Goal: Task Accomplishment & Management: Complete application form

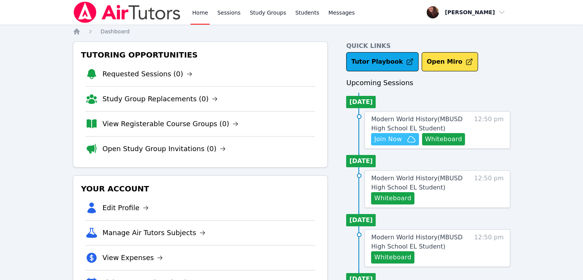
click at [235, 141] on span "Join Now" at bounding box center [388, 138] width 28 height 9
click at [235, 143] on button "Whiteboard" at bounding box center [443, 139] width 43 height 12
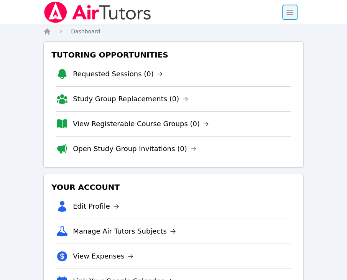
click at [235, 13] on span "button" at bounding box center [289, 12] width 17 height 17
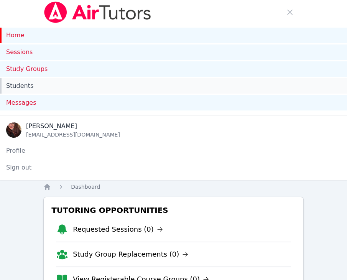
click at [25, 88] on link "Students" at bounding box center [173, 85] width 347 height 15
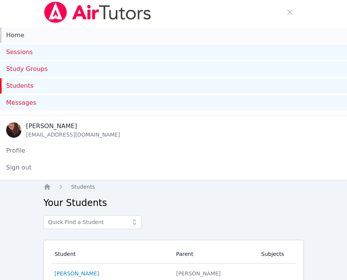
click at [19, 38] on link "Home" at bounding box center [173, 35] width 347 height 15
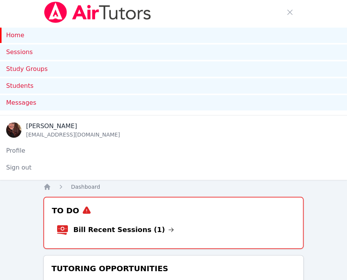
click at [175, 224] on li "Bill Recent Sessions (1)" at bounding box center [173, 229] width 234 height 25
click at [103, 231] on link "Bill Recent Sessions (1)" at bounding box center [123, 229] width 101 height 11
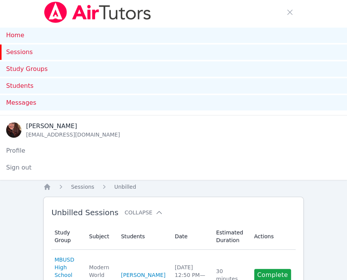
scroll to position [37, 0]
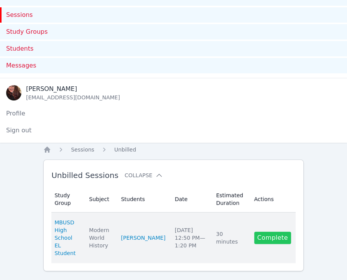
click at [235, 231] on link "Complete" at bounding box center [272, 237] width 37 height 12
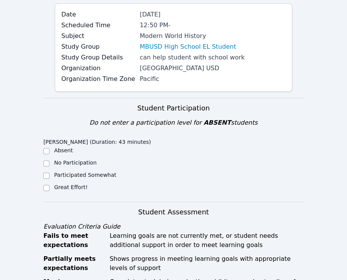
scroll to position [268, 0]
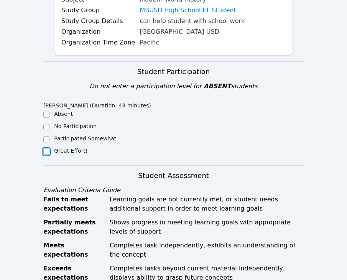
click at [47, 148] on input "Great Effort!" at bounding box center [46, 151] width 6 height 6
checkbox input "true"
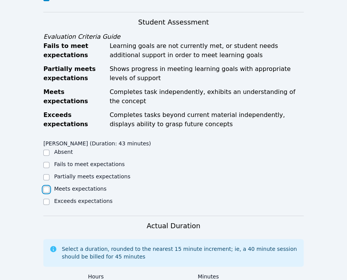
click at [47, 190] on input "Meets expectations" at bounding box center [46, 189] width 6 height 6
checkbox input "true"
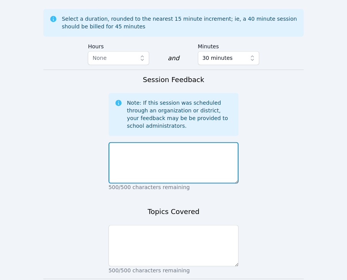
click at [165, 149] on textarea at bounding box center [173, 162] width 130 height 41
type textarea "H"
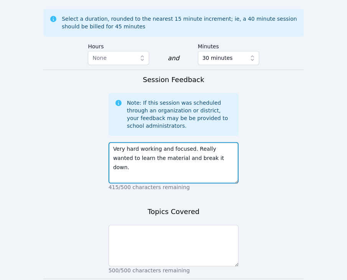
type textarea "Very hard working and focused. Really wanted to learn the material and break it…"
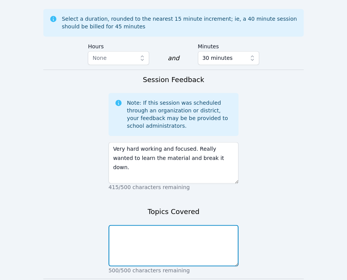
type textarea "W"
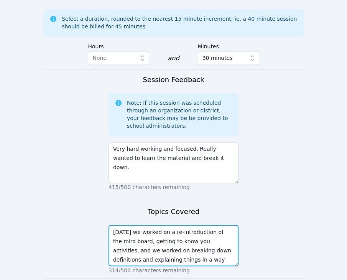
scroll to position [6, 0]
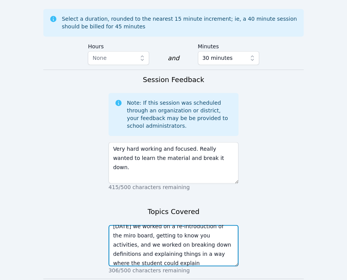
click at [221, 242] on textarea "[DATE] we worked on a re-introduction of the miro board, getting to know you ac…" at bounding box center [173, 244] width 130 height 41
click at [169, 261] on textarea "[DATE] we worked on a re-introduction of the miro board, getting to know you ac…" at bounding box center [173, 244] width 130 height 41
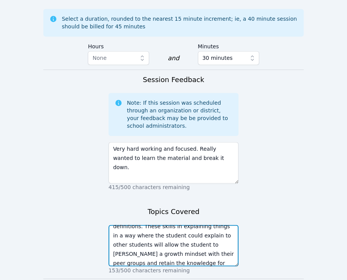
scroll to position [708, 0]
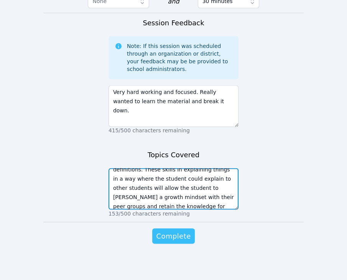
type textarea "[DATE] we worked on a re-introduction of the miro board, getting to know you ac…"
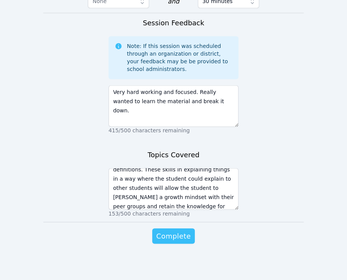
click at [175, 237] on span "Complete" at bounding box center [173, 235] width 34 height 11
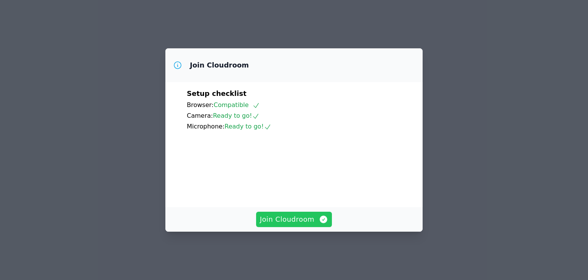
click at [299, 224] on span "Join Cloudroom" at bounding box center [294, 219] width 69 height 11
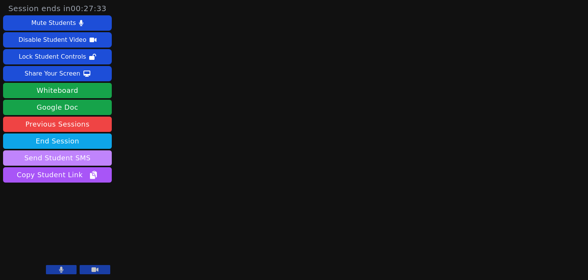
click at [62, 155] on button "Send Student SMS" at bounding box center [57, 157] width 109 height 15
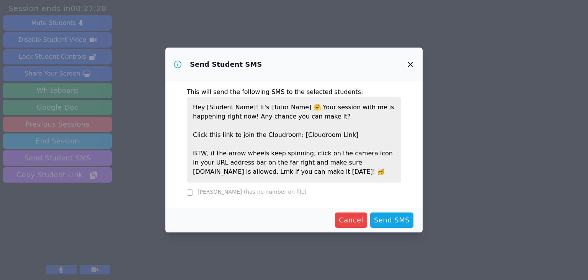
click at [410, 66] on icon "button" at bounding box center [410, 64] width 9 height 9
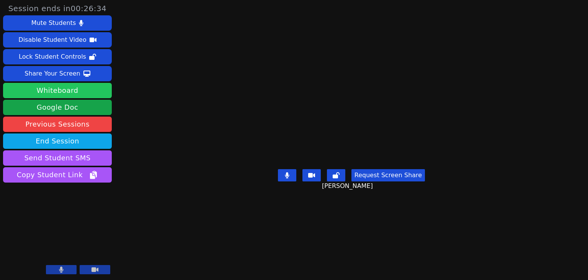
click at [78, 90] on button "Whiteboard" at bounding box center [57, 90] width 109 height 15
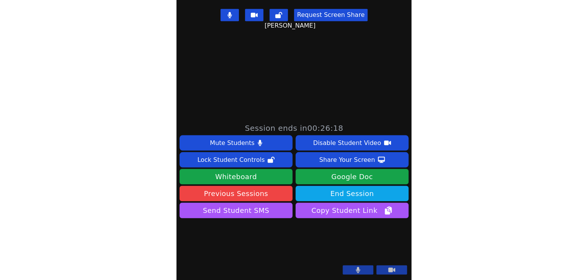
scroll to position [228, 0]
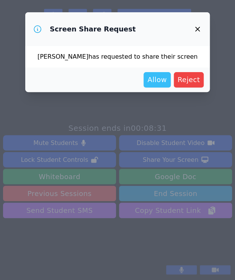
click at [147, 81] on span "Allow" at bounding box center [156, 79] width 19 height 11
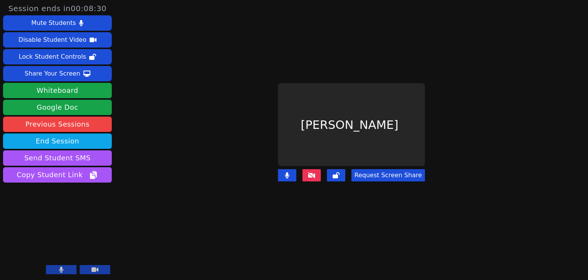
scroll to position [0, 0]
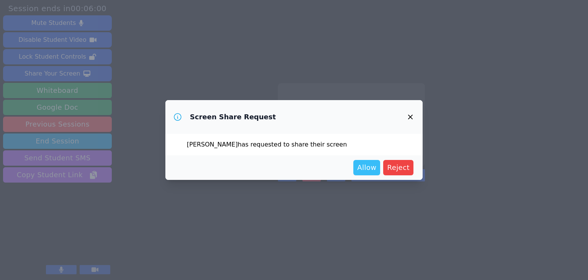
click at [375, 164] on span "Allow" at bounding box center [366, 167] width 19 height 11
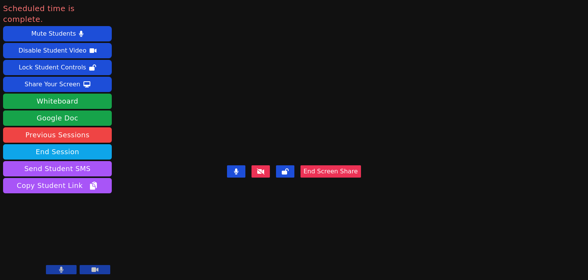
click at [361, 177] on button "End Screen Share" at bounding box center [331, 171] width 61 height 12
